Goal: Task Accomplishment & Management: Manage account settings

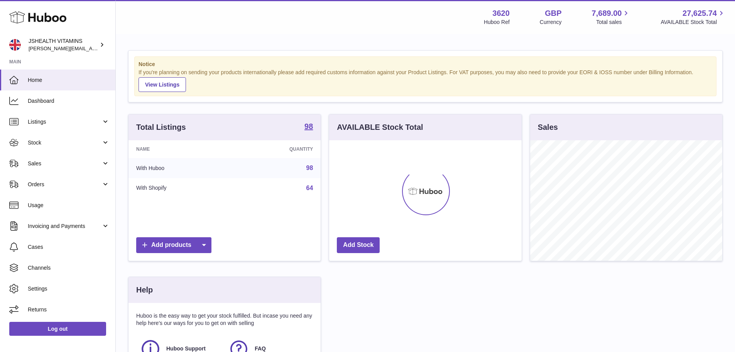
scroll to position [120, 193]
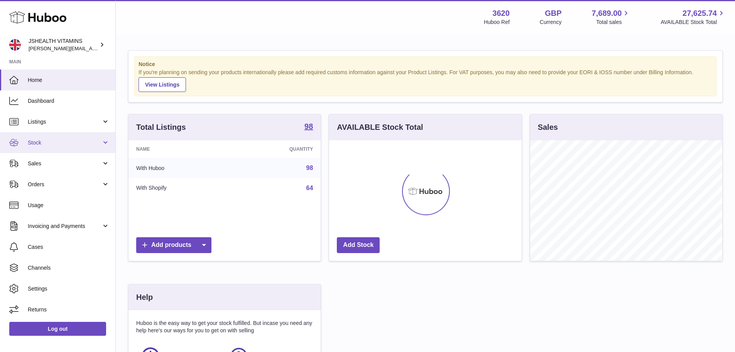
click at [57, 133] on link "Stock" at bounding box center [57, 142] width 115 height 21
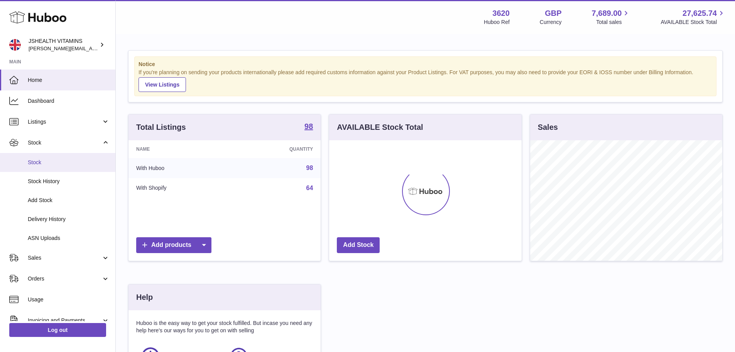
click at [58, 167] on link "Stock" at bounding box center [57, 162] width 115 height 19
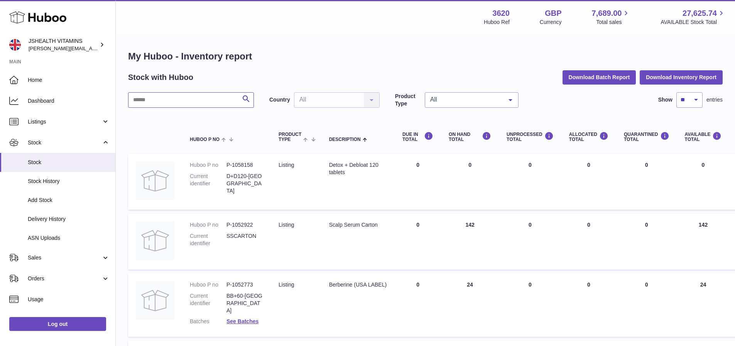
click at [205, 98] on input "text" at bounding box center [191, 99] width 126 height 15
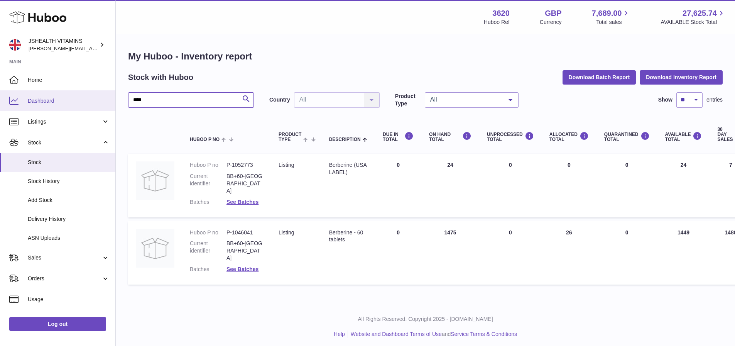
drag, startPoint x: 159, startPoint y: 98, endPoint x: 77, endPoint y: 96, distance: 82.2
click at [77, 96] on div "Huboo JSHEALTH VITAMINS [EMAIL_ADDRESS][DOMAIN_NAME] Main Home Dashboard Listin…" at bounding box center [367, 174] width 735 height 349
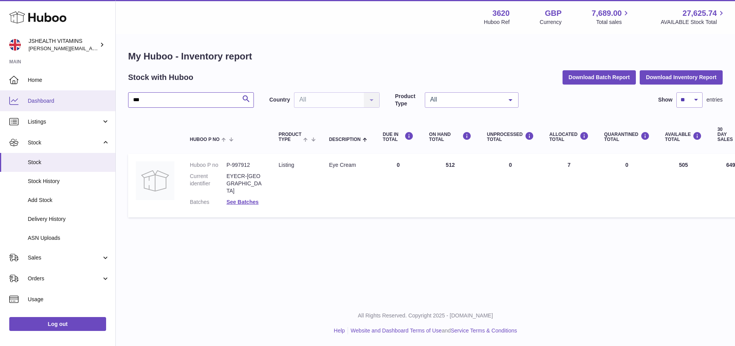
type input "***"
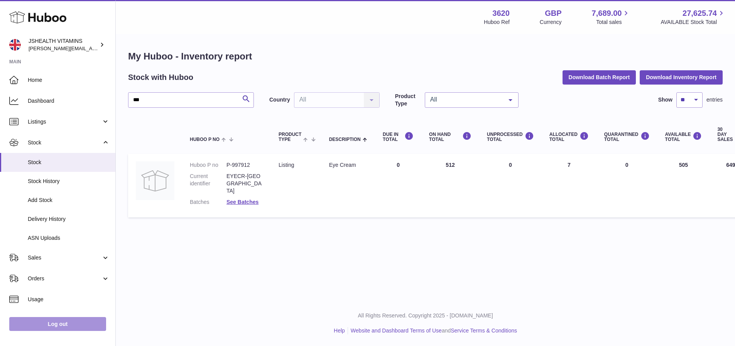
click at [53, 331] on link "Log out" at bounding box center [57, 324] width 97 height 14
